Goal: Task Accomplishment & Management: Manage account settings

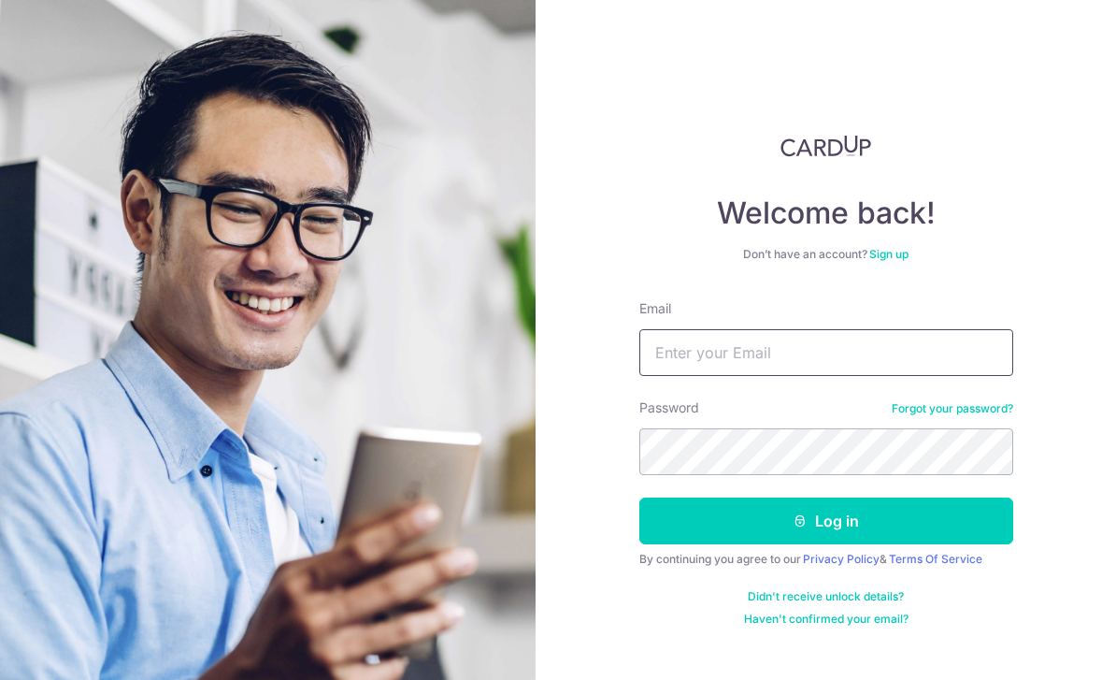
click at [764, 358] on input "Email" at bounding box center [826, 352] width 374 height 47
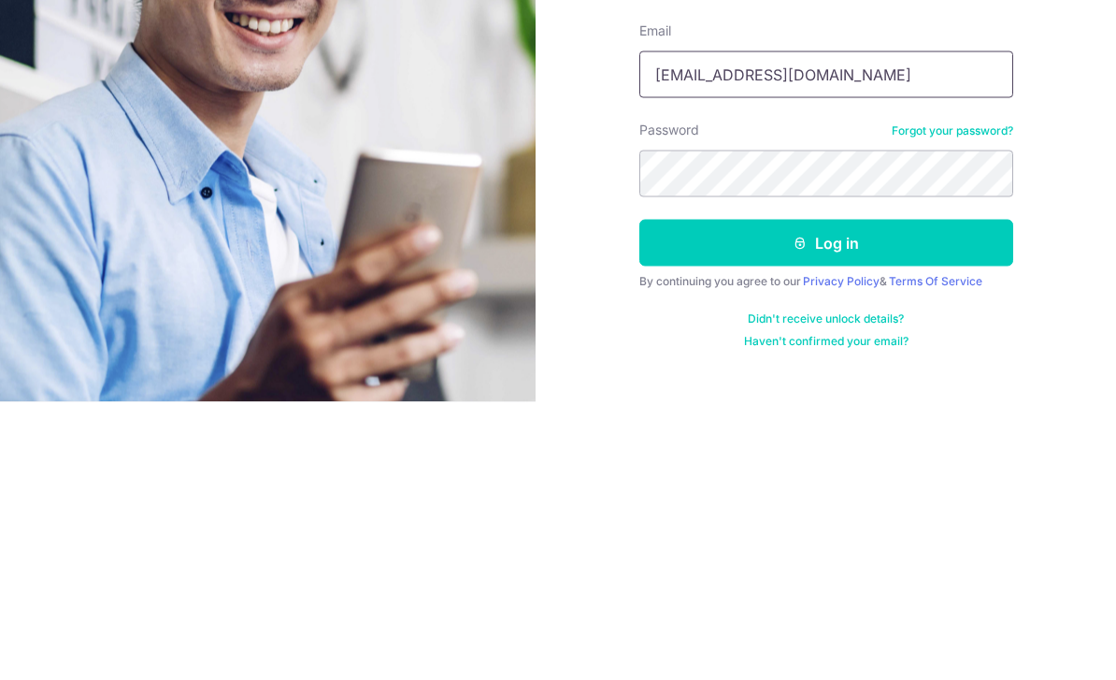
type input "[EMAIL_ADDRESS][DOMAIN_NAME]"
click at [870, 497] on button "Log in" at bounding box center [826, 520] width 374 height 47
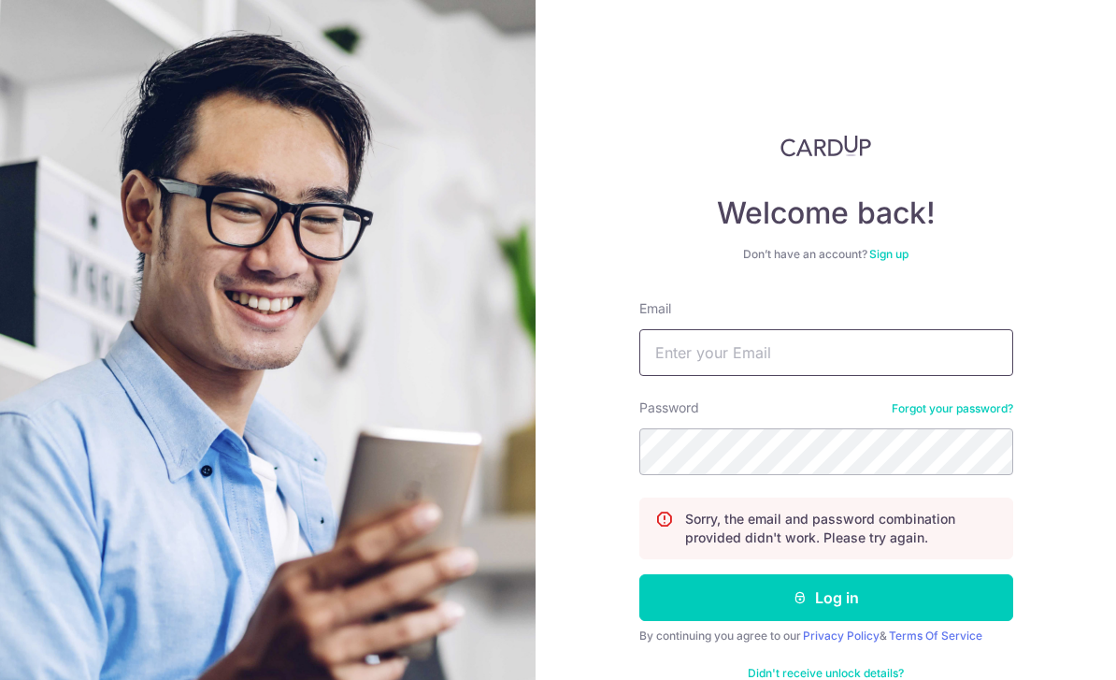
click at [859, 343] on input "Email" at bounding box center [826, 352] width 374 height 47
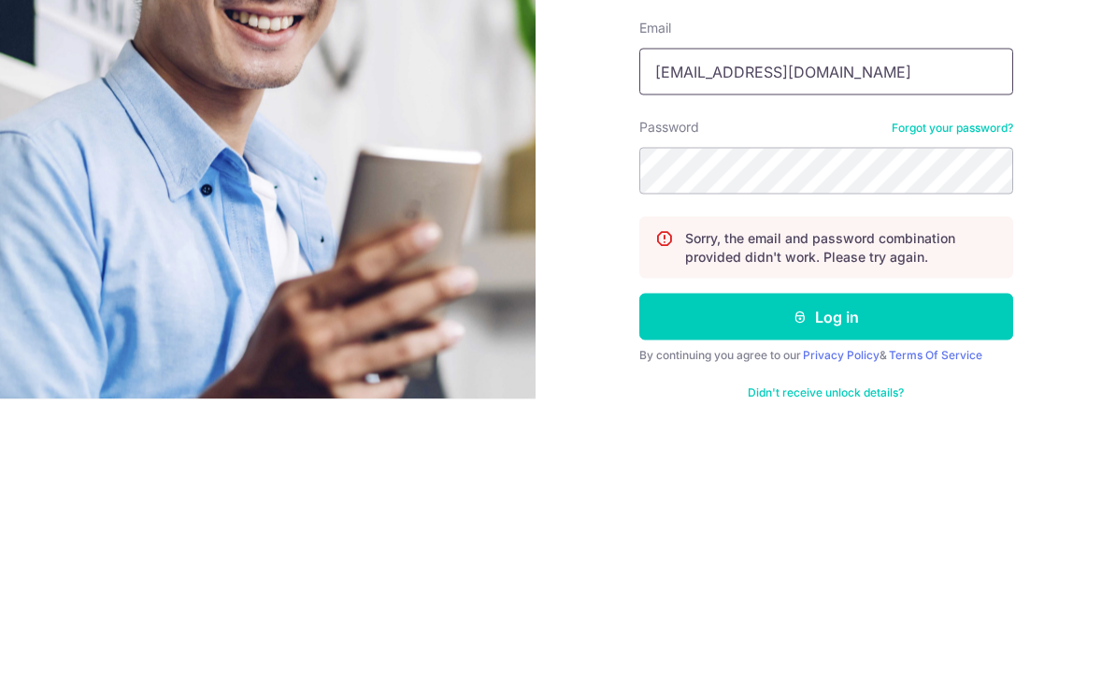
type input "[EMAIL_ADDRESS][DOMAIN_NAME]"
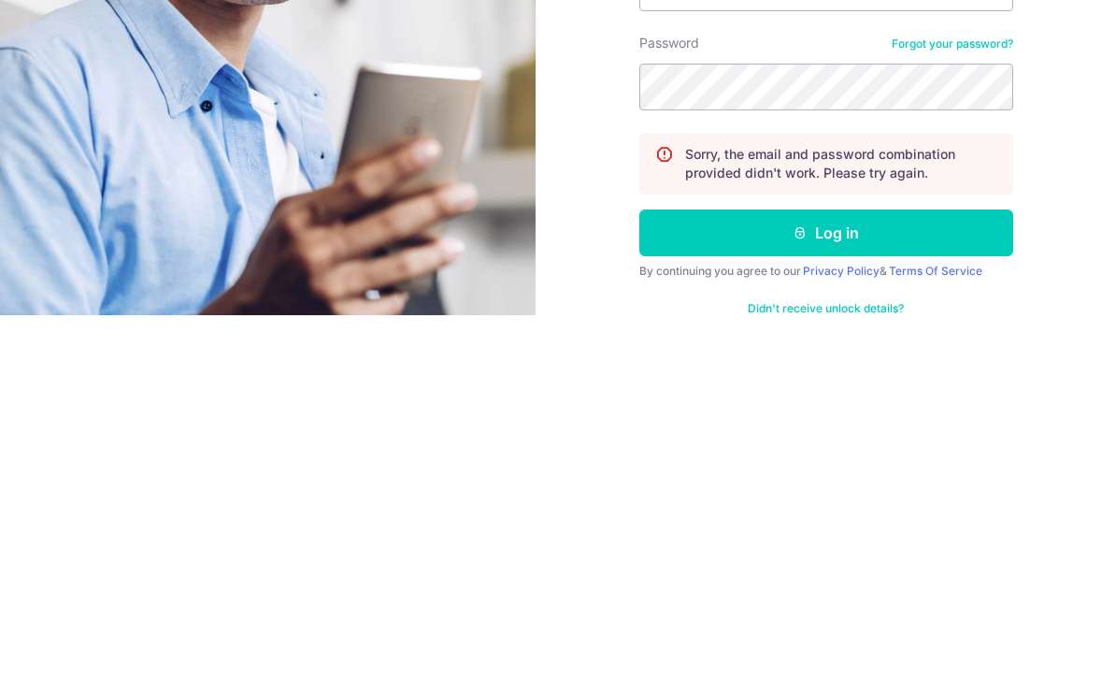
click at [890, 574] on button "Log in" at bounding box center [826, 597] width 374 height 47
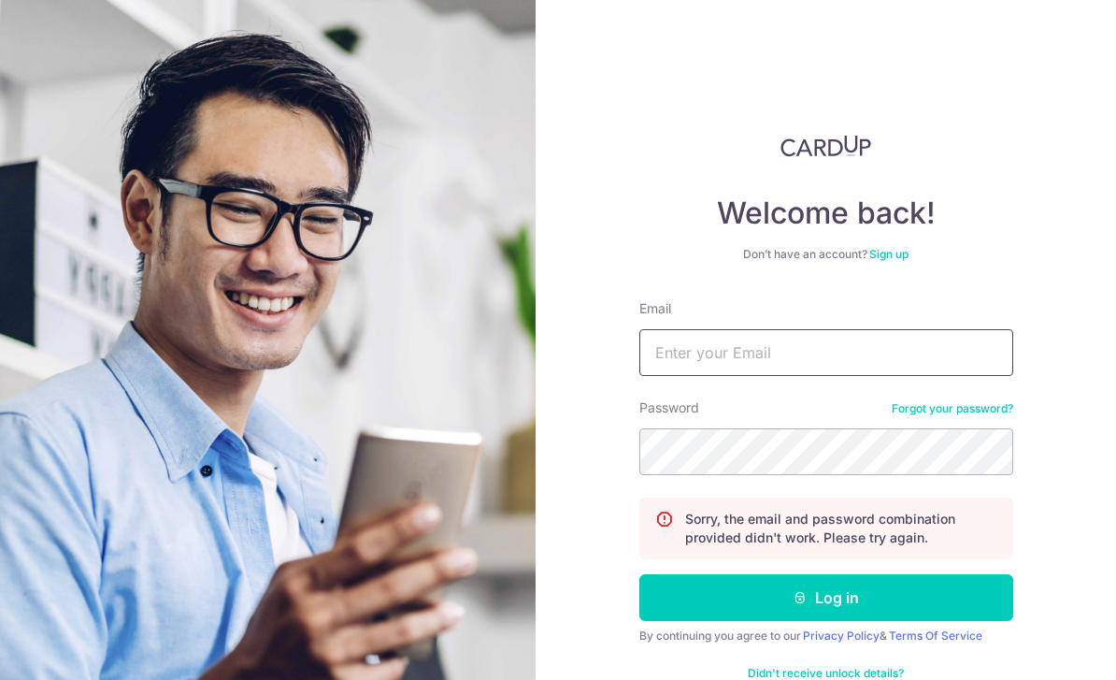
click at [955, 353] on input "Email" at bounding box center [826, 352] width 374 height 47
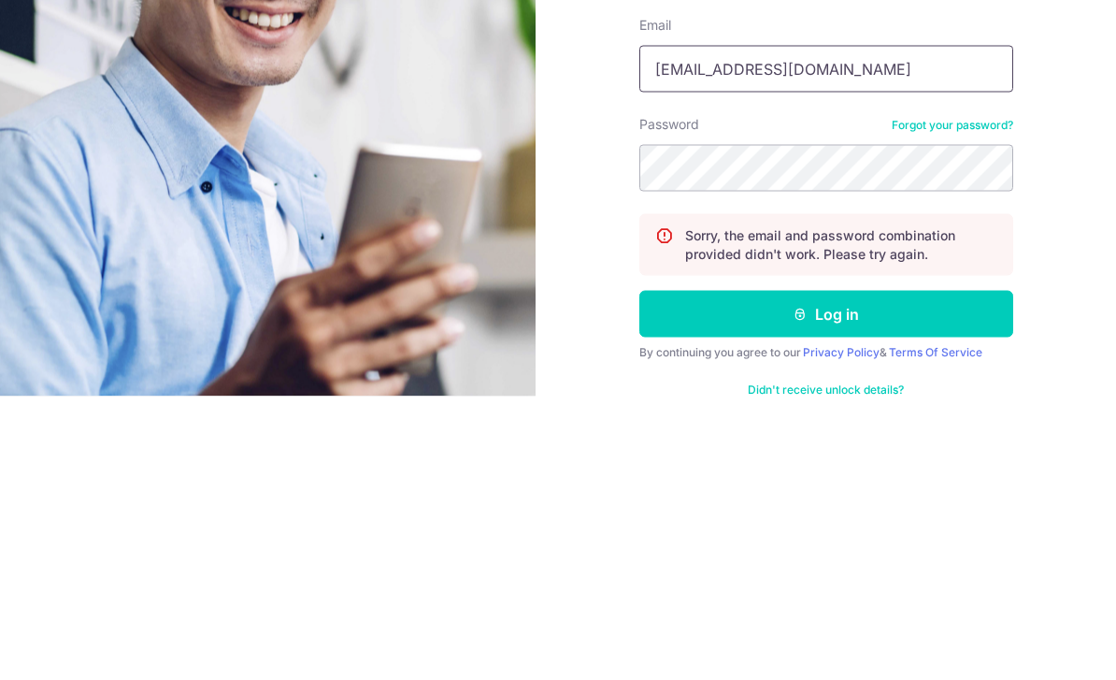
type input "[EMAIL_ADDRESS][DOMAIN_NAME]"
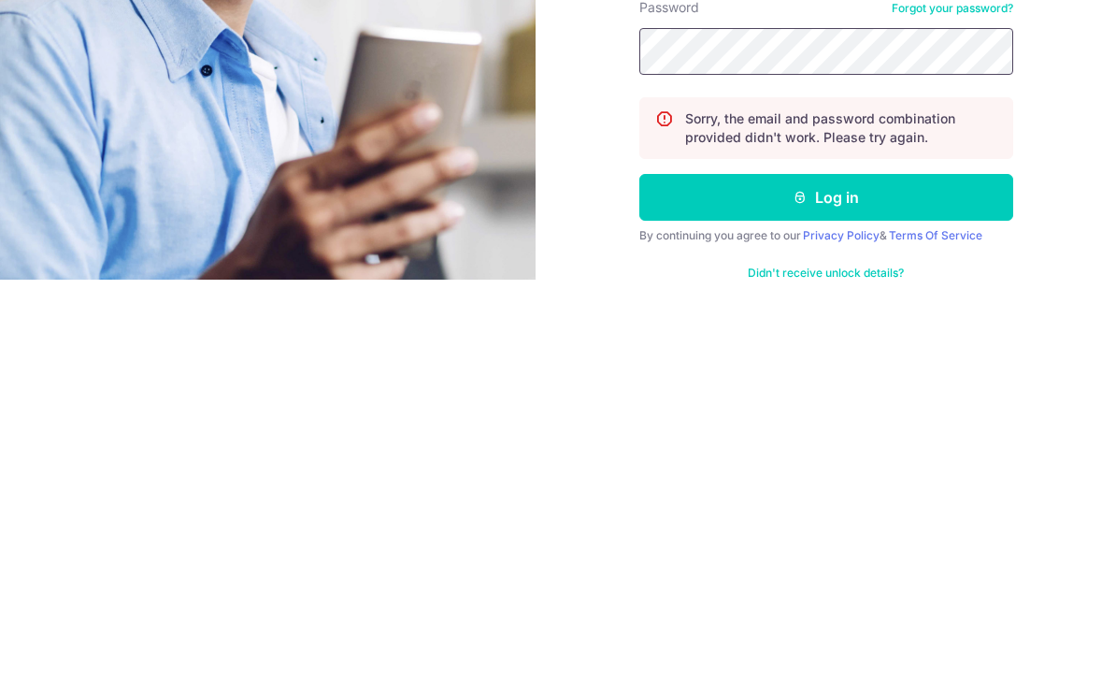
scroll to position [42, 0]
click at [841, 574] on button "Log in" at bounding box center [826, 597] width 374 height 47
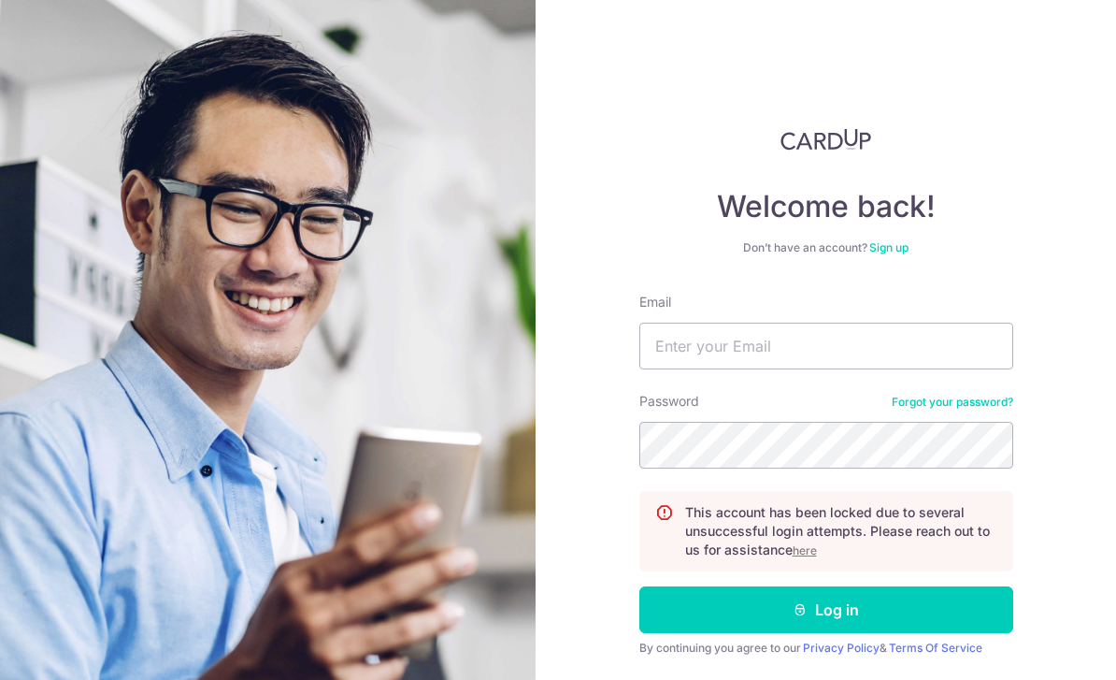
scroll to position [5, 0]
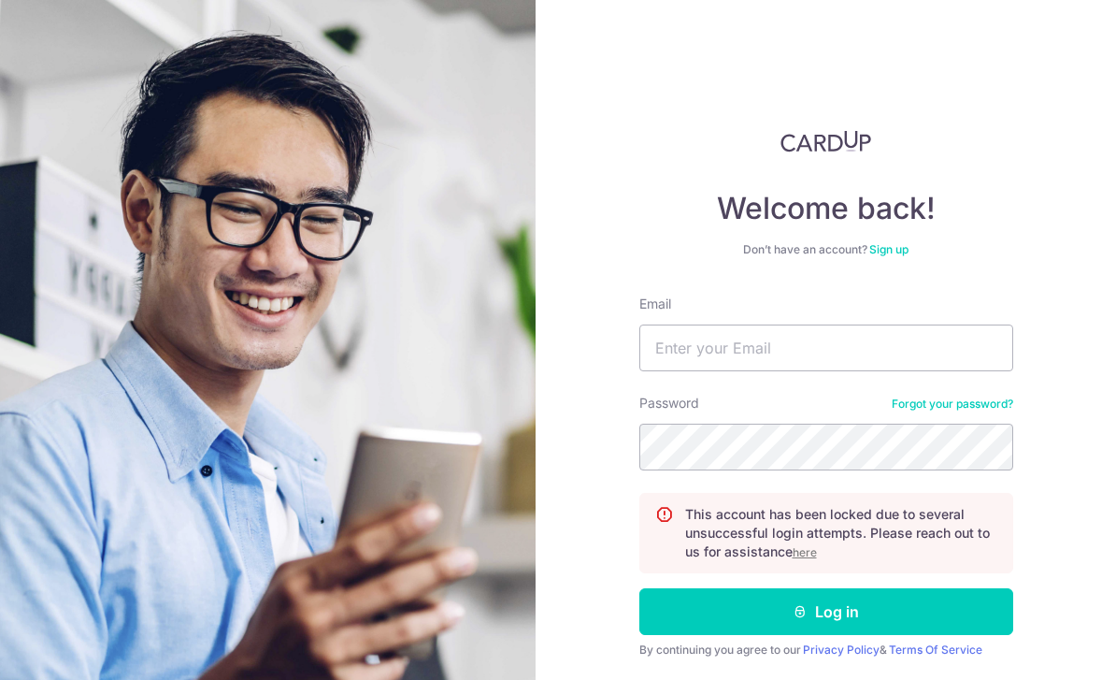
click at [810, 551] on u "here" at bounding box center [805, 552] width 24 height 14
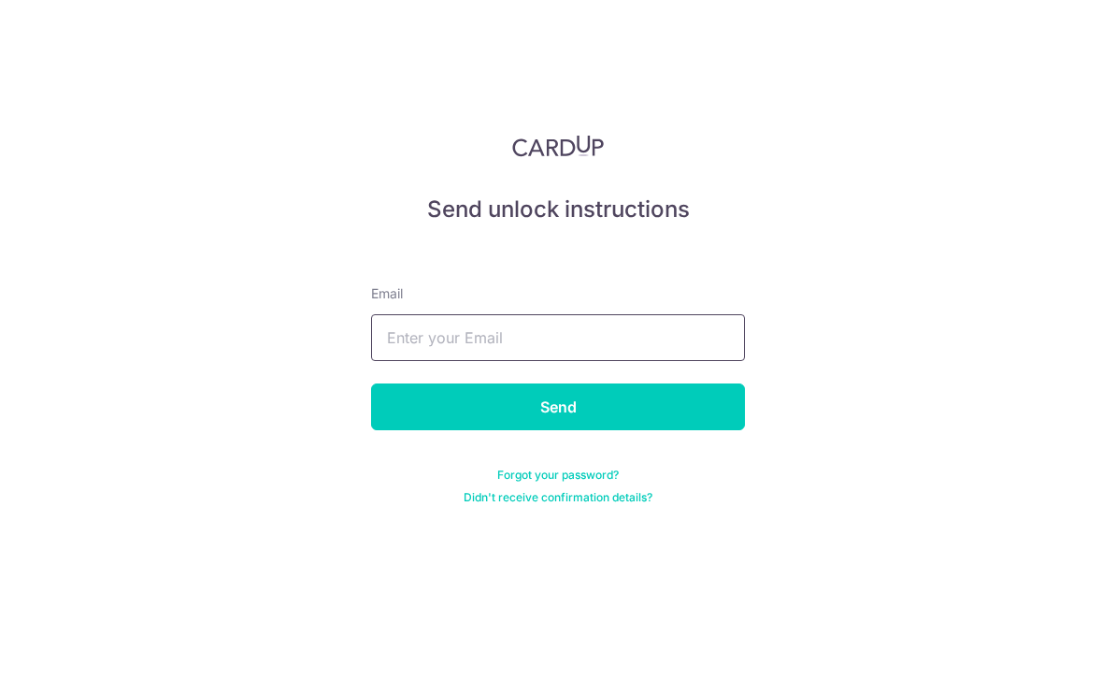
click at [422, 358] on input "text" at bounding box center [558, 337] width 374 height 47
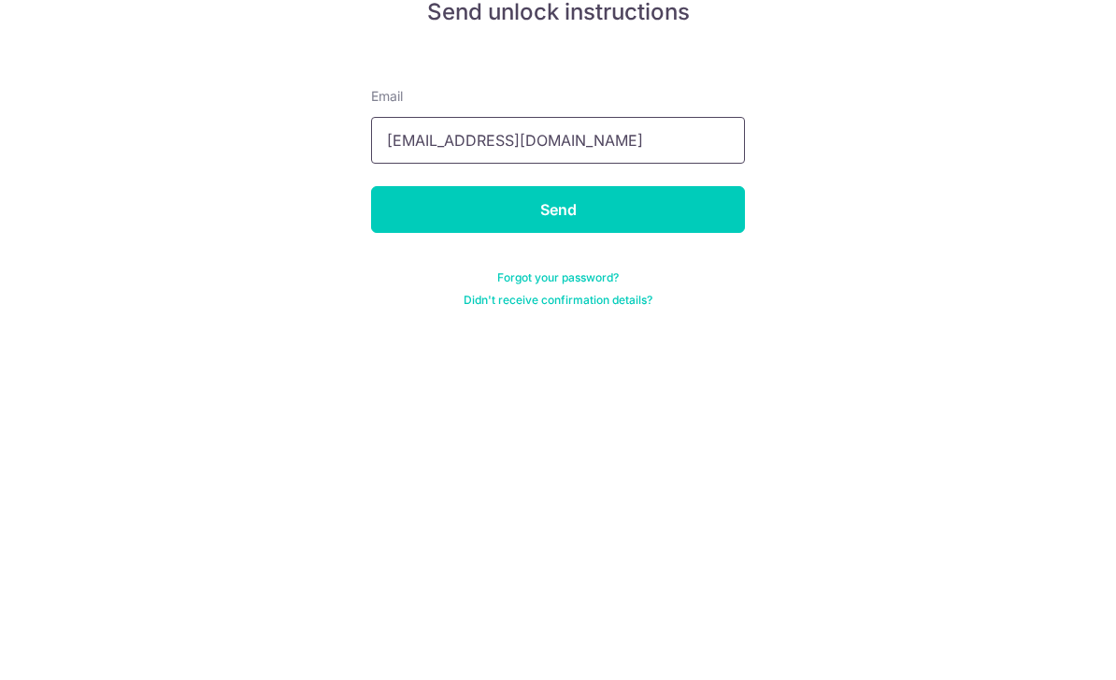
type input "[EMAIL_ADDRESS][DOMAIN_NAME]"
click at [638, 383] on input "Send" at bounding box center [558, 406] width 374 height 47
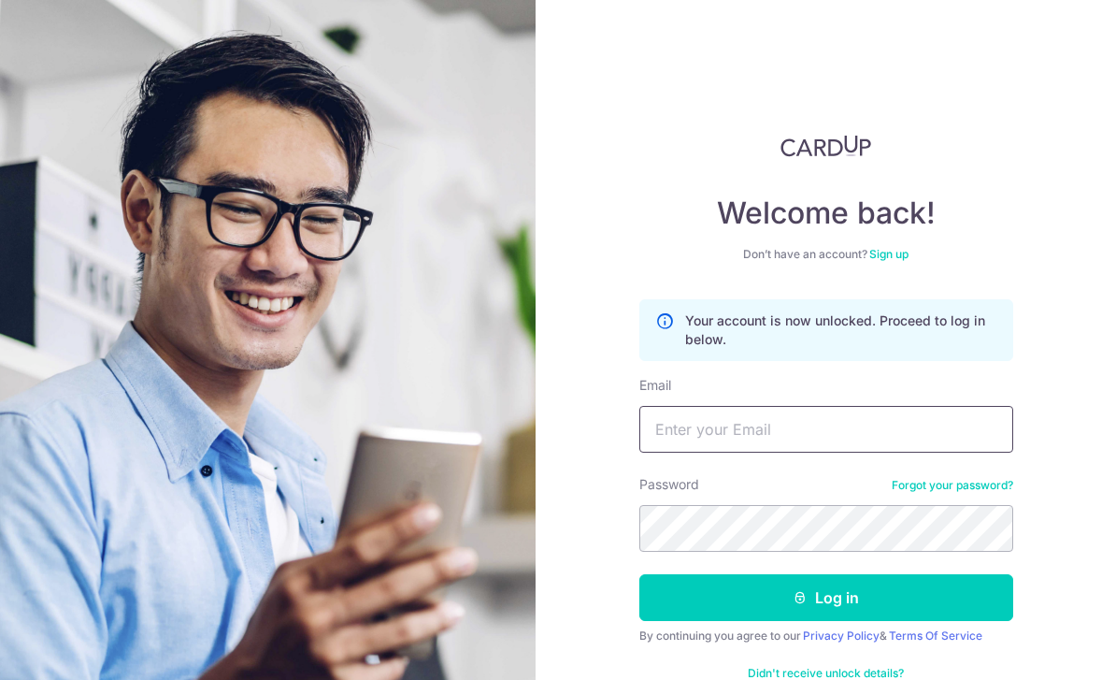
click at [820, 429] on input "Email" at bounding box center [826, 429] width 374 height 47
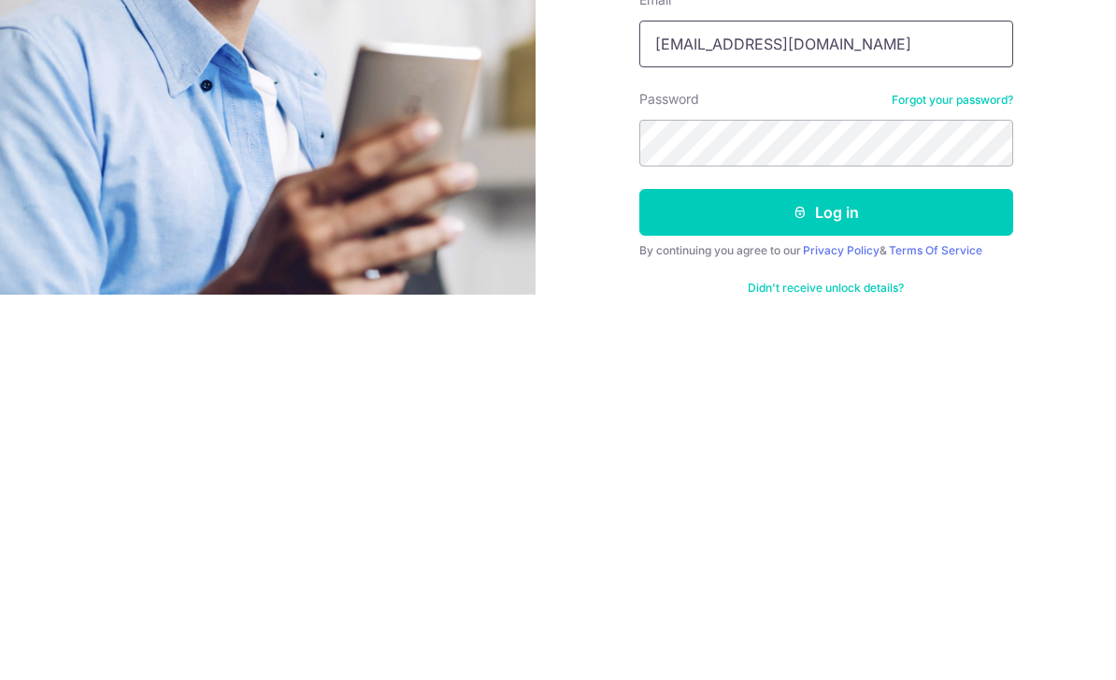
type input "[EMAIL_ADDRESS][DOMAIN_NAME]"
click at [891, 574] on button "Log in" at bounding box center [826, 597] width 374 height 47
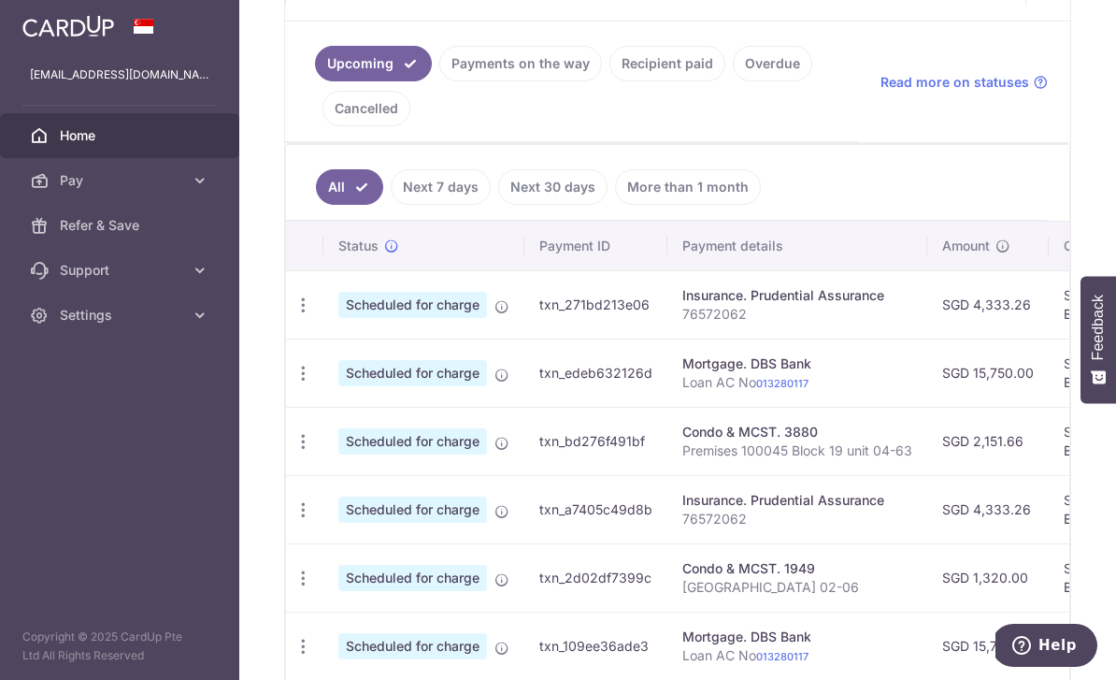
scroll to position [277, 0]
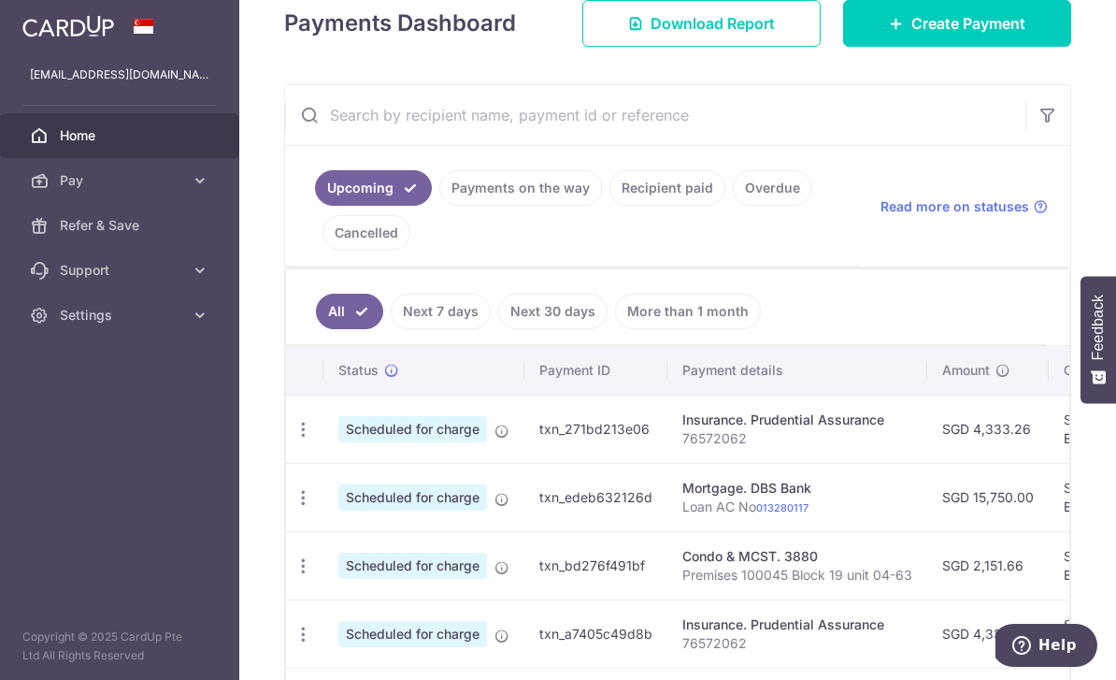
click at [609, 206] on link "Recipient paid" at bounding box center [667, 188] width 116 height 36
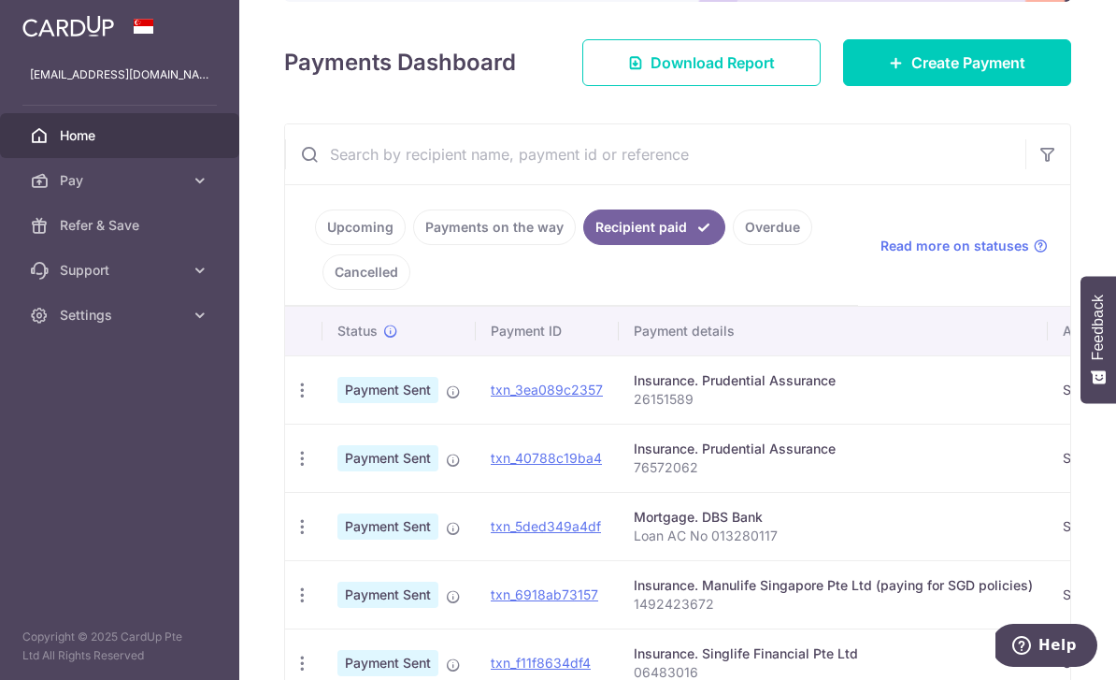
scroll to position [238, 0]
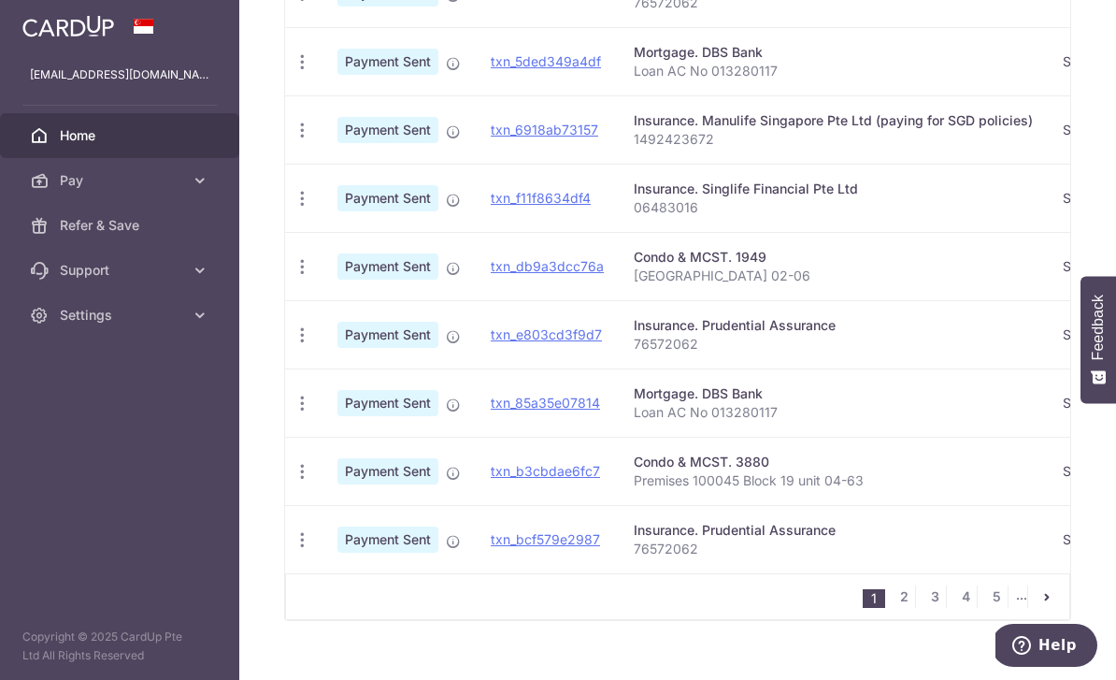
click at [905, 608] on link "2" at bounding box center [904, 596] width 22 height 22
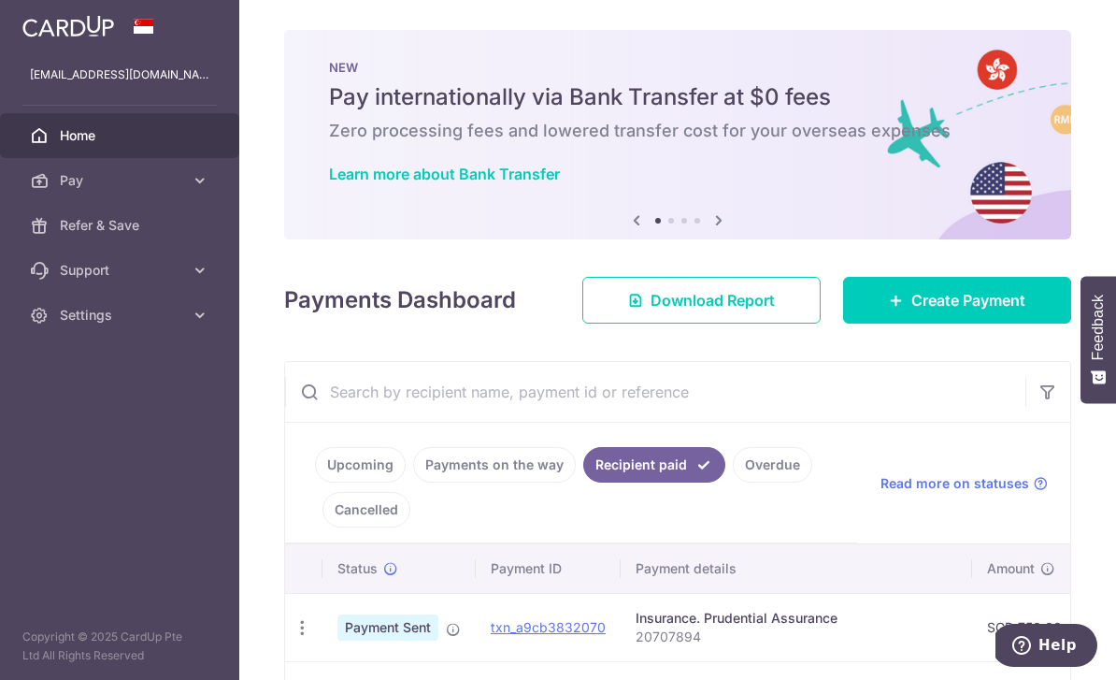
scroll to position [0, 0]
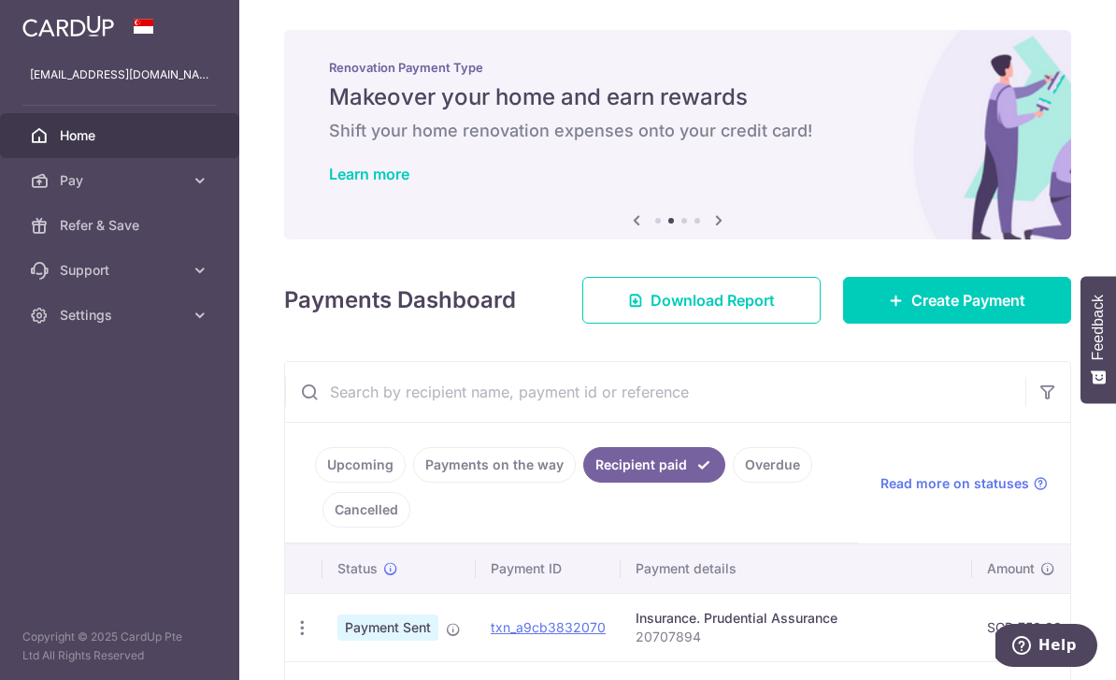
click at [315, 482] on link "Upcoming" at bounding box center [360, 465] width 91 height 36
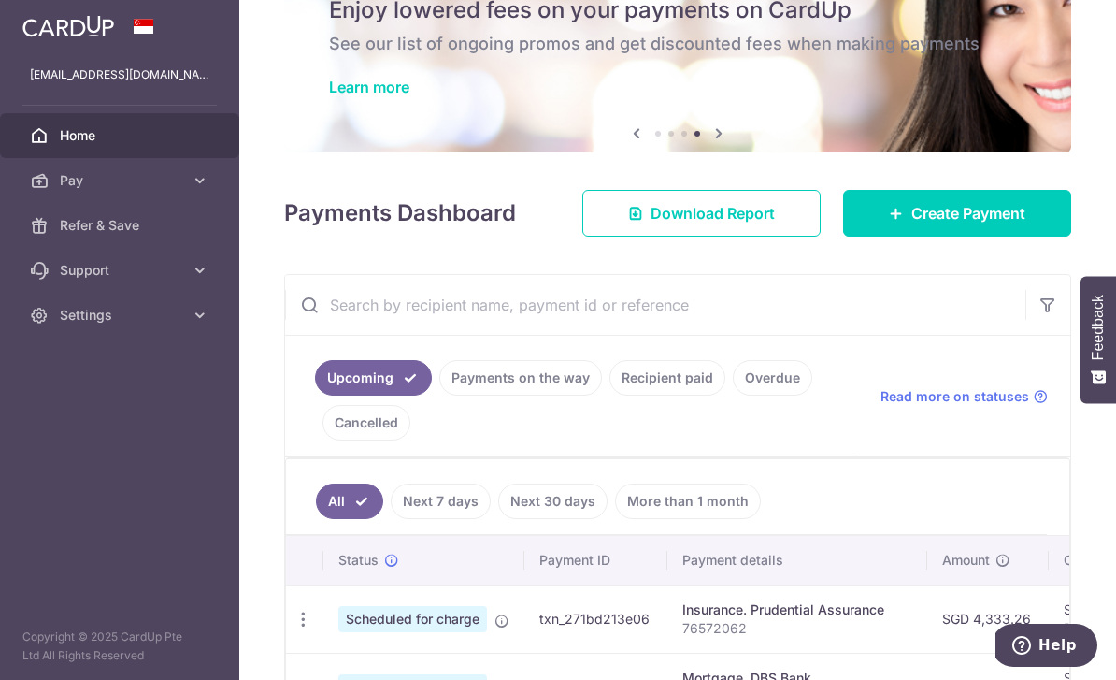
scroll to position [88, 0]
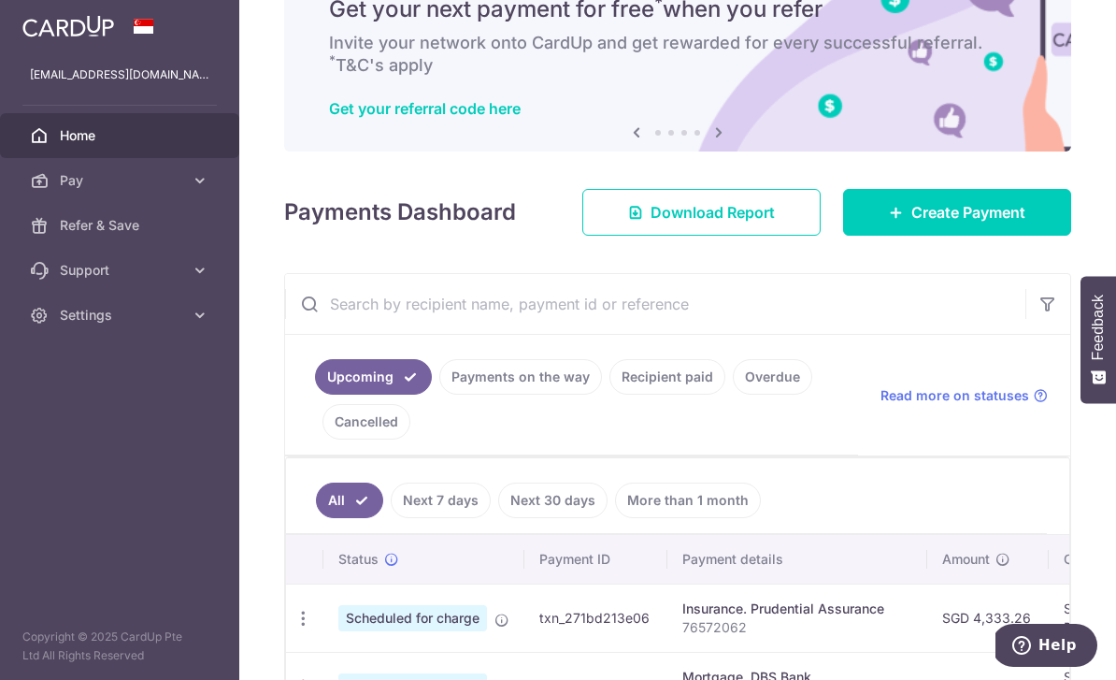
click at [733, 394] on link "Overdue" at bounding box center [772, 377] width 79 height 36
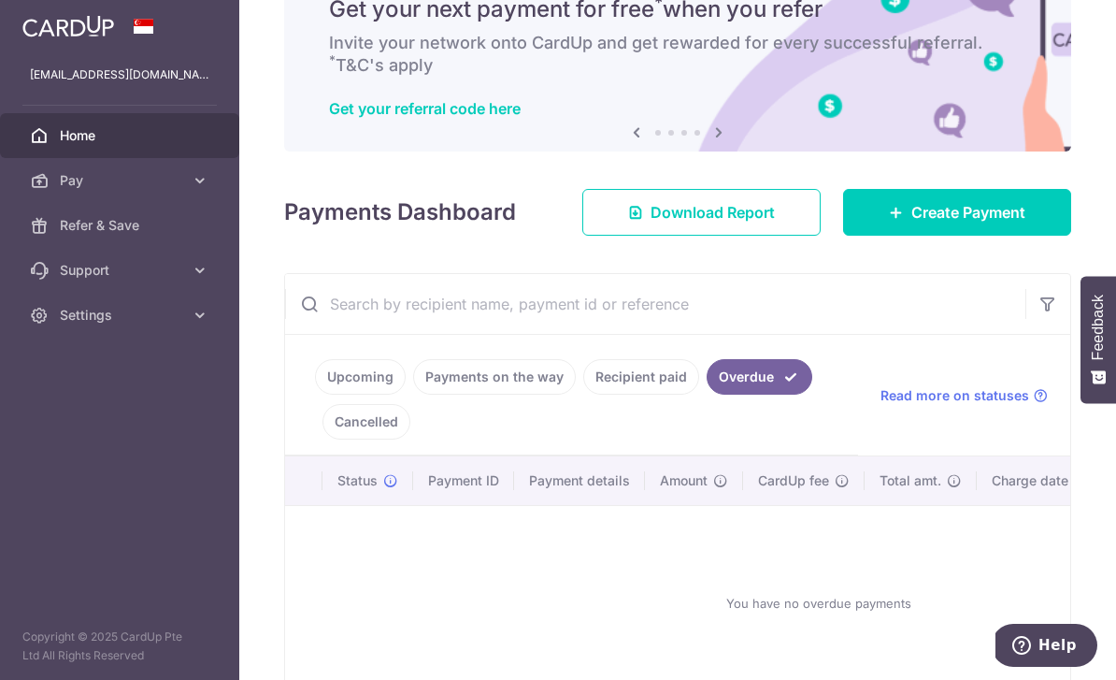
click at [410, 439] on link "Cancelled" at bounding box center [366, 422] width 88 height 36
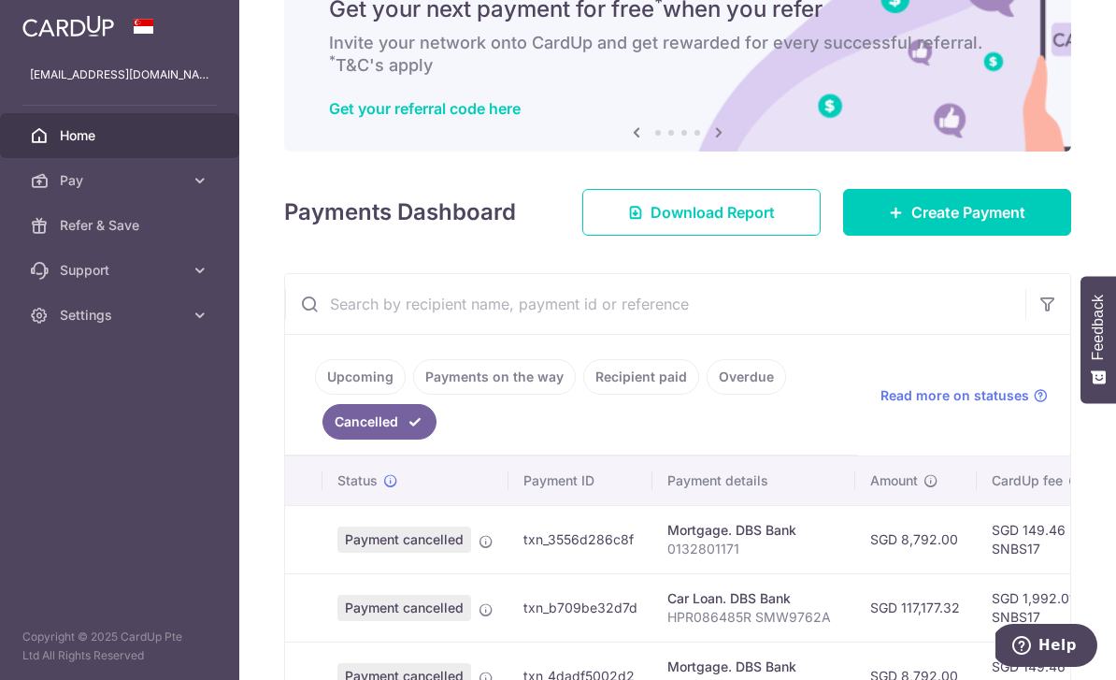
click at [583, 394] on link "Recipient paid" at bounding box center [641, 377] width 116 height 36
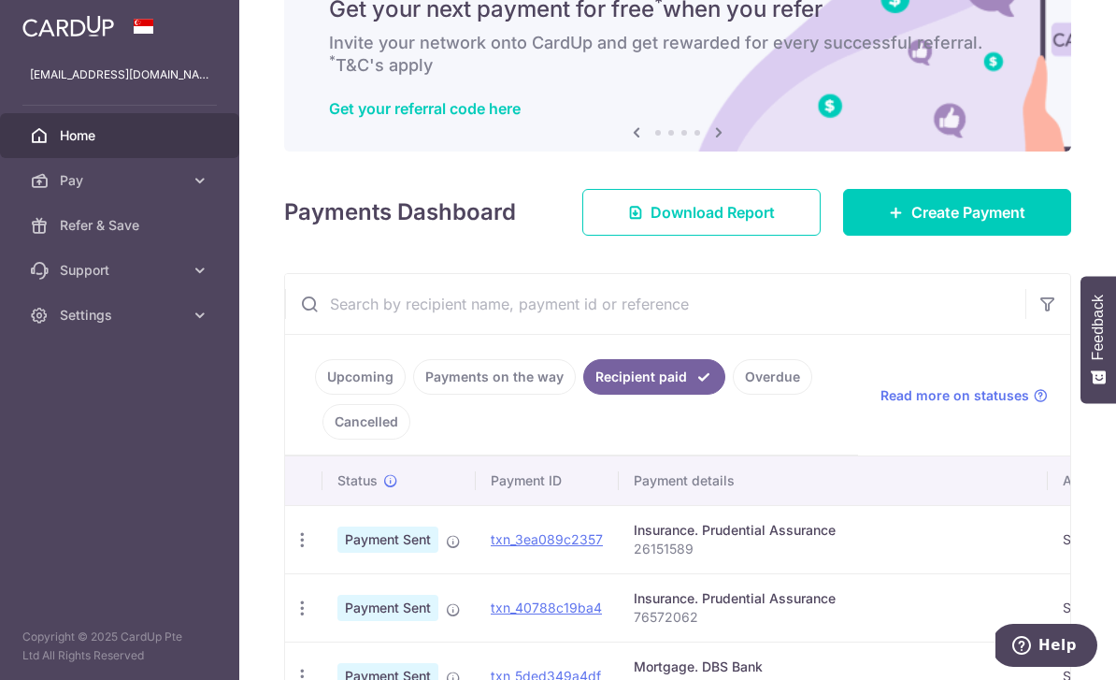
click at [413, 394] on link "Payments on the way" at bounding box center [494, 377] width 163 height 36
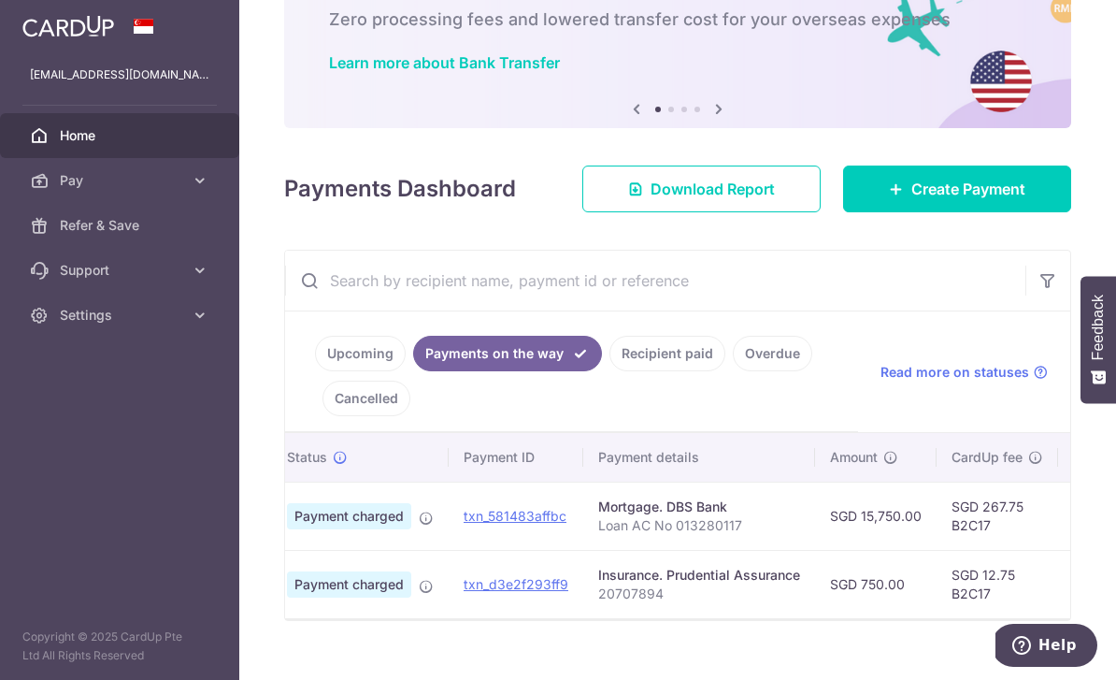
scroll to position [0, 45]
click at [315, 371] on link "Upcoming" at bounding box center [360, 354] width 91 height 36
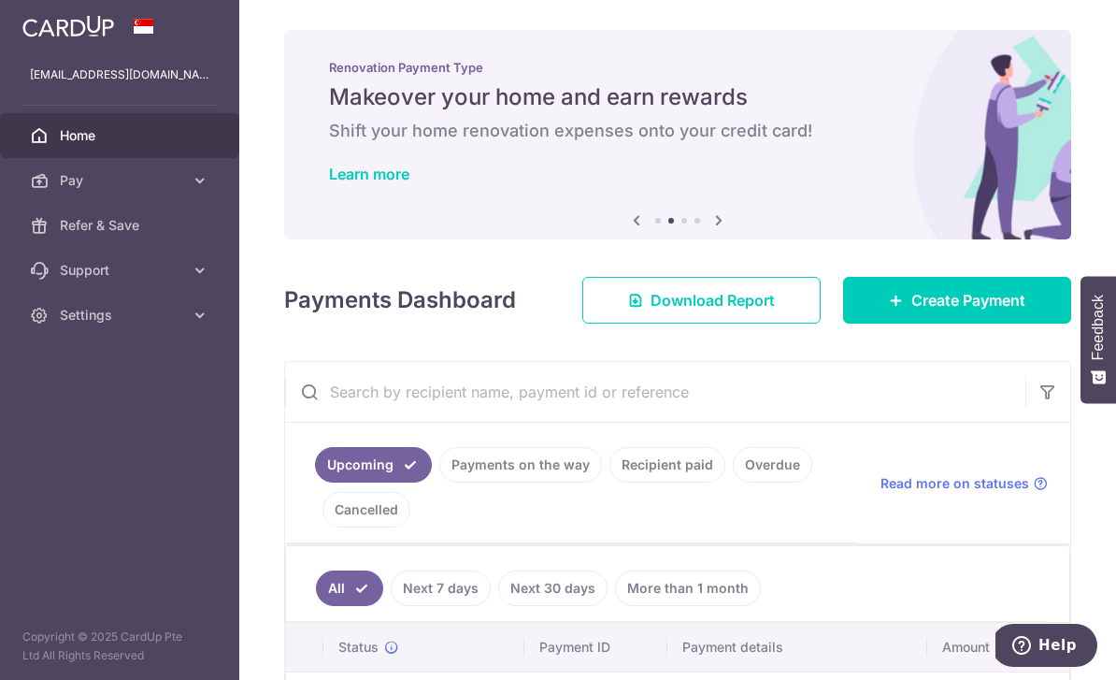
scroll to position [0, 0]
click at [0, 0] on icon "button" at bounding box center [0, 0] width 0 height 0
click at [195, 269] on icon at bounding box center [200, 270] width 19 height 19
click at [208, 435] on icon at bounding box center [200, 428] width 19 height 19
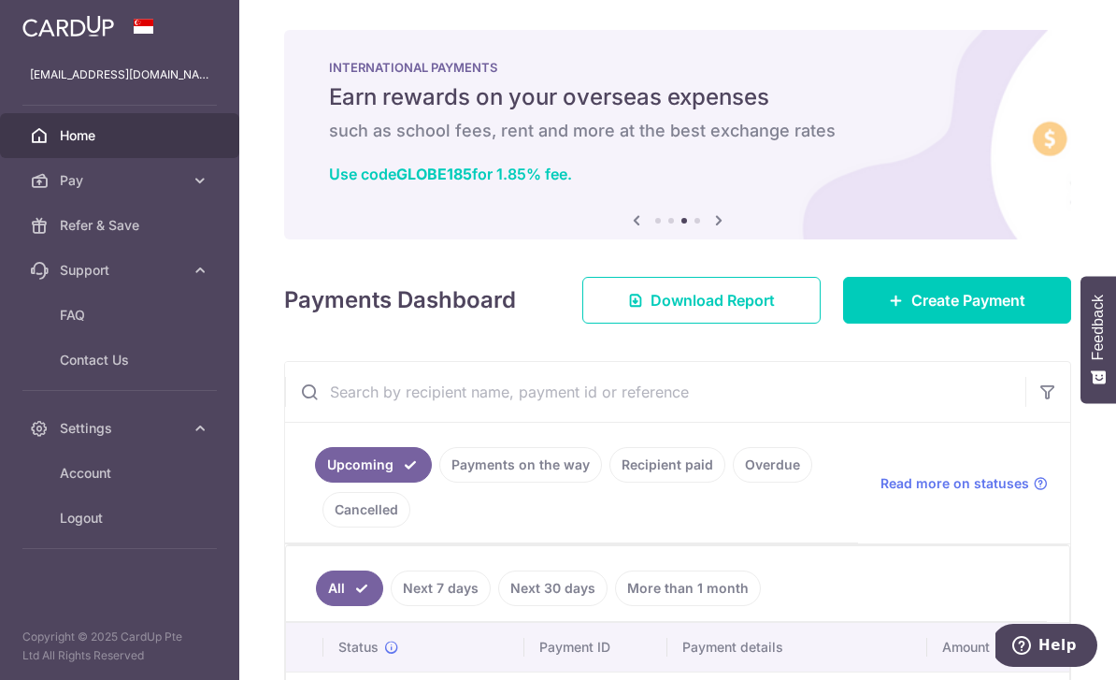
click at [208, 179] on icon at bounding box center [200, 180] width 19 height 19
click at [121, 274] on span "Recipients" at bounding box center [121, 270] width 123 height 19
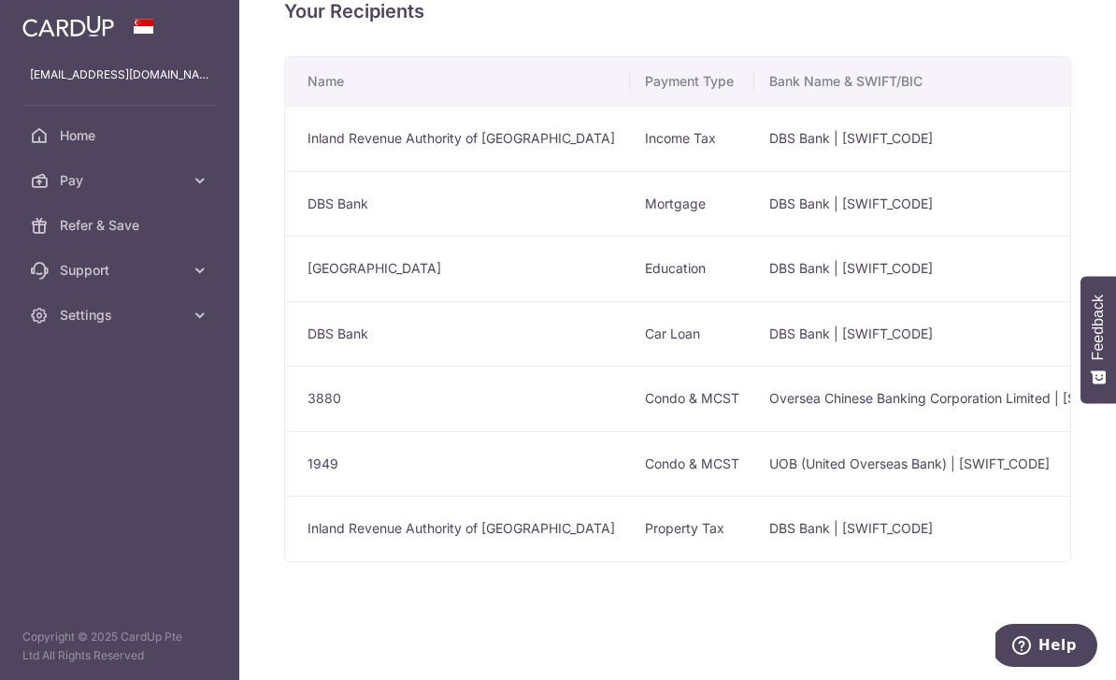
scroll to position [0, -71]
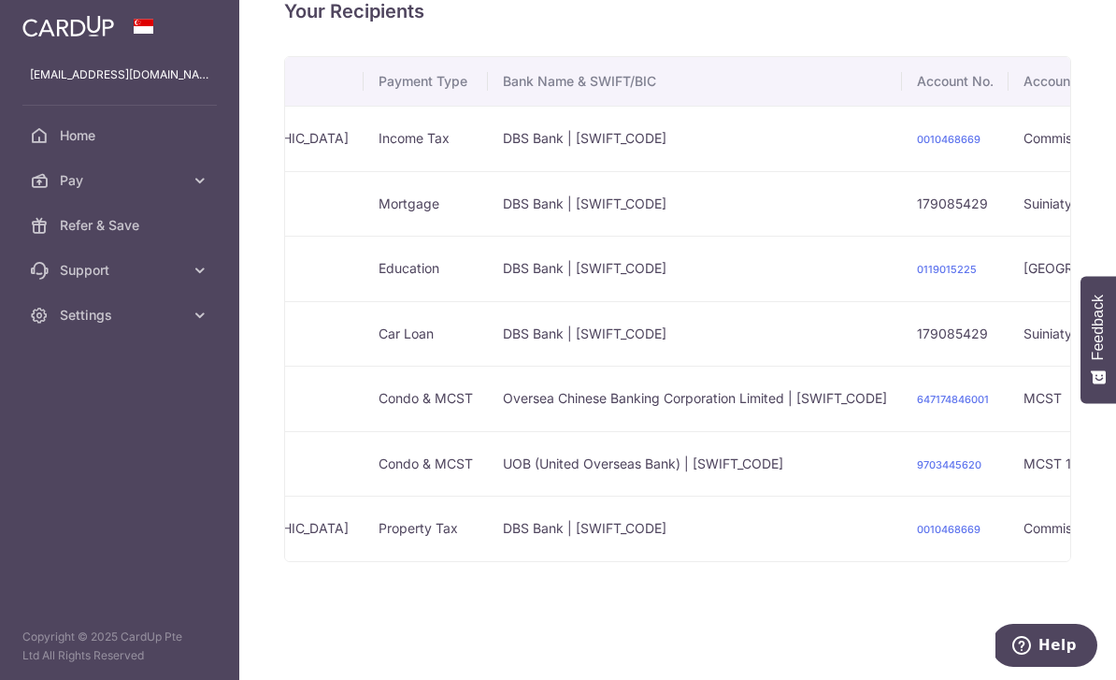
click at [0, 0] on icon "button" at bounding box center [0, 0] width 0 height 0
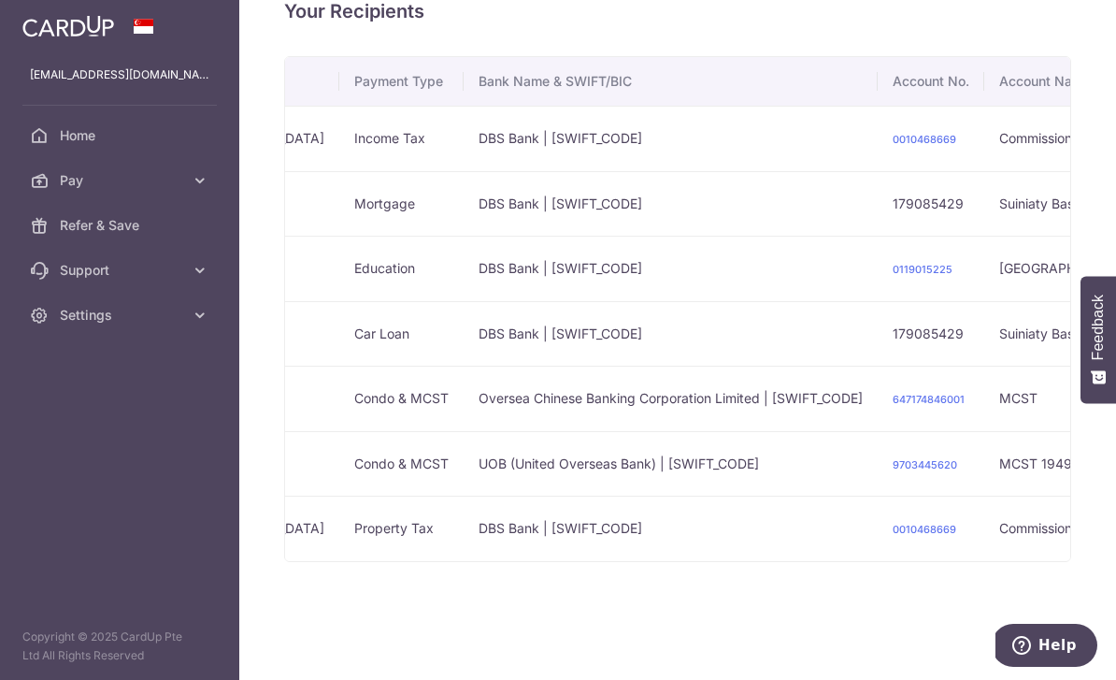
scroll to position [0, 293]
click at [65, 127] on span "Home" at bounding box center [121, 135] width 123 height 19
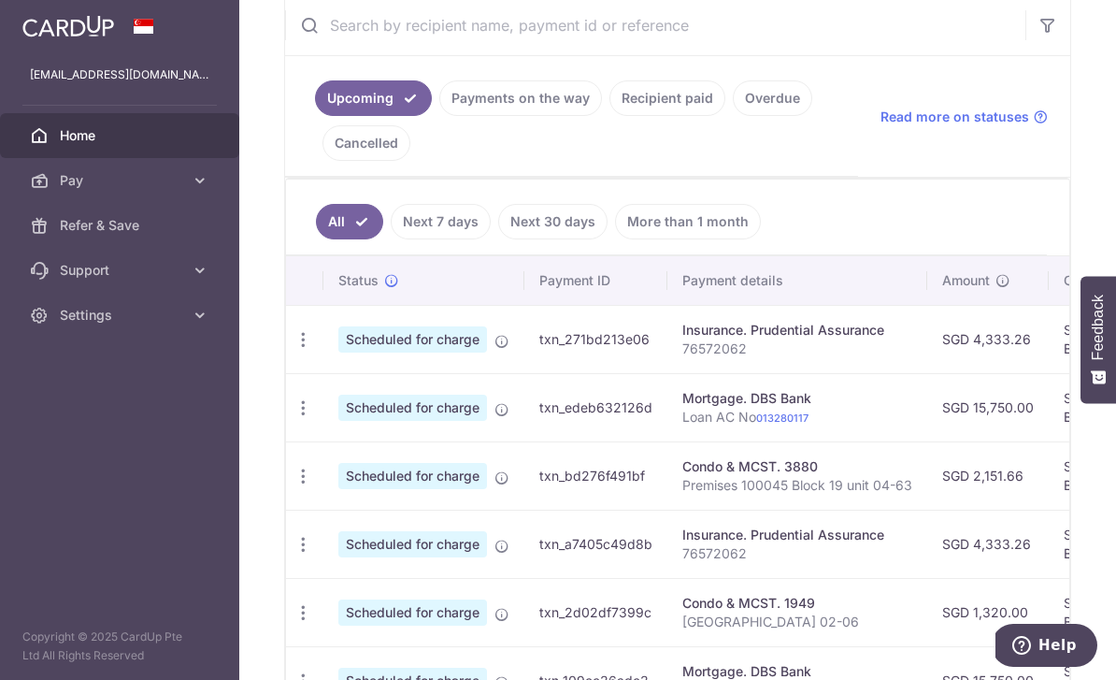
scroll to position [366, 0]
click at [439, 116] on link "Payments on the way" at bounding box center [520, 98] width 163 height 36
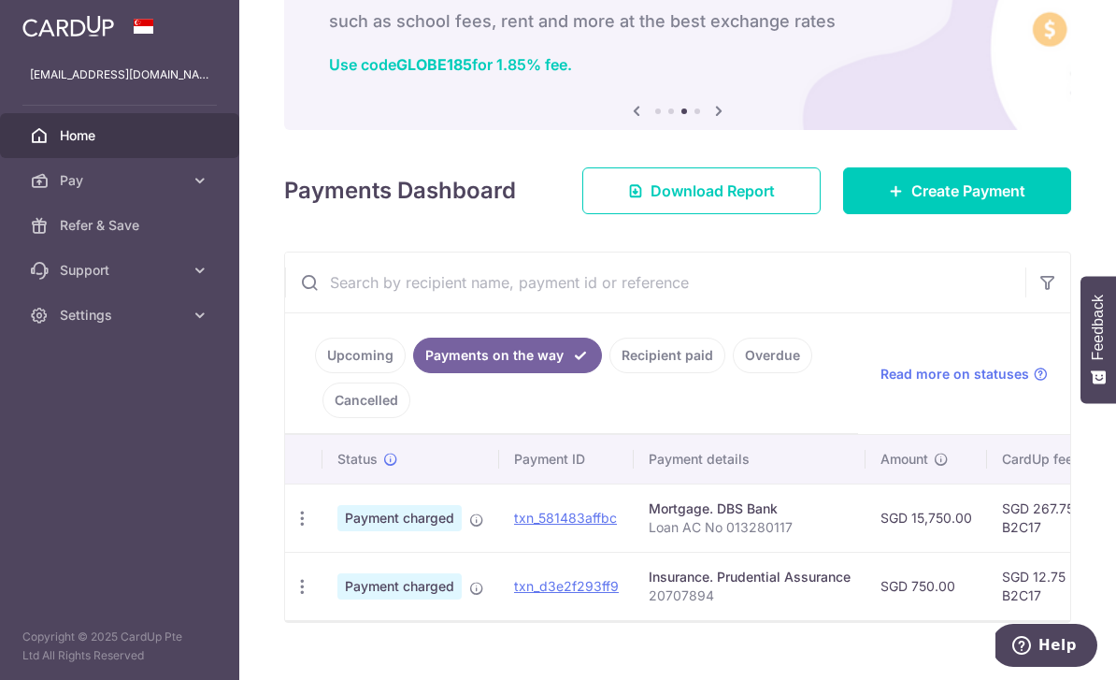
click at [609, 373] on link "Recipient paid" at bounding box center [667, 355] width 116 height 36
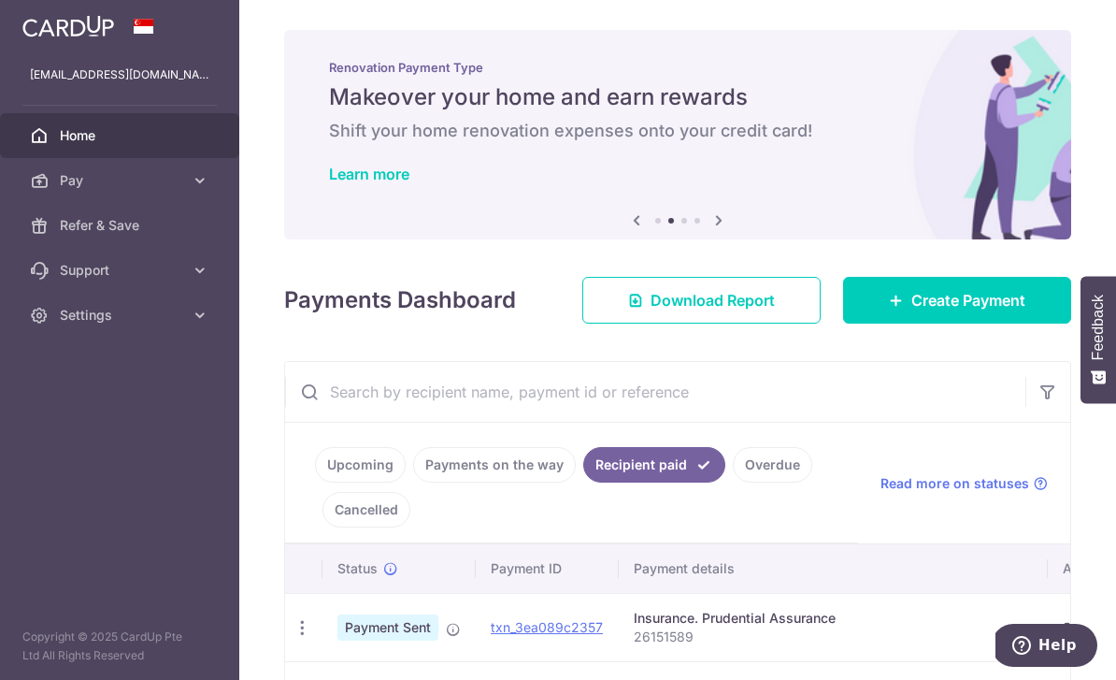
scroll to position [0, 0]
click at [0, 0] on icon "button" at bounding box center [0, 0] width 0 height 0
click at [186, 307] on link "Settings" at bounding box center [119, 315] width 239 height 45
click at [99, 394] on link "Logout" at bounding box center [119, 404] width 239 height 45
